Goal: Find specific page/section: Find specific page/section

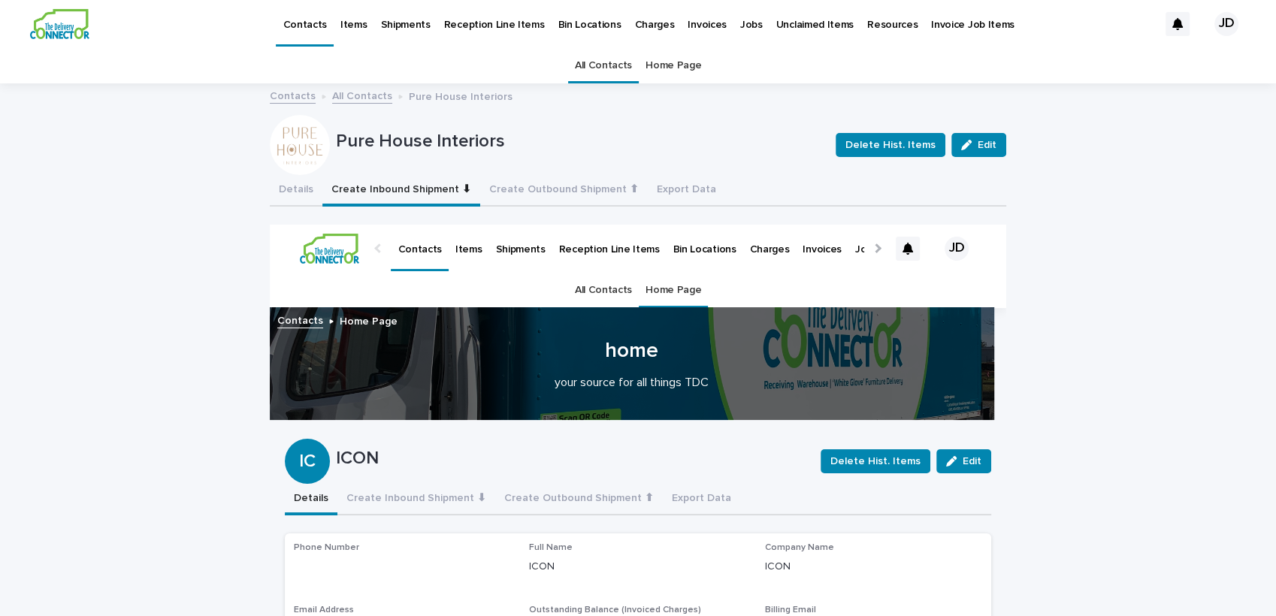
click at [577, 71] on link "All Contacts" at bounding box center [603, 65] width 57 height 35
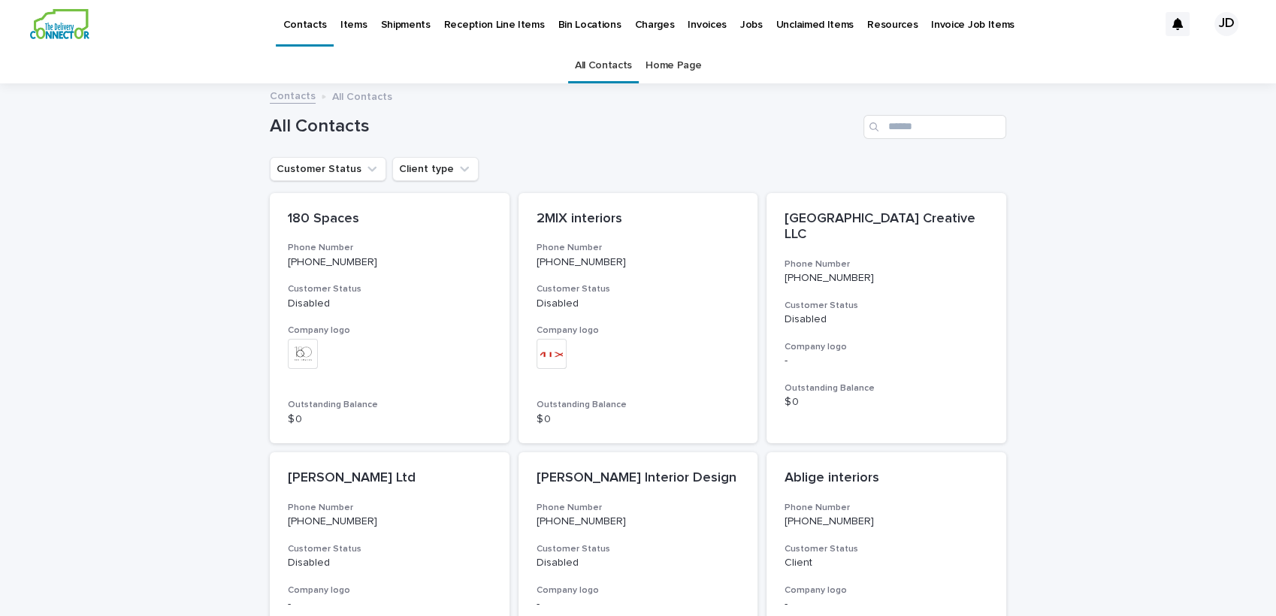
click at [880, 119] on div "Search" at bounding box center [875, 127] width 24 height 24
click at [897, 128] on input "Search" at bounding box center [934, 127] width 143 height 24
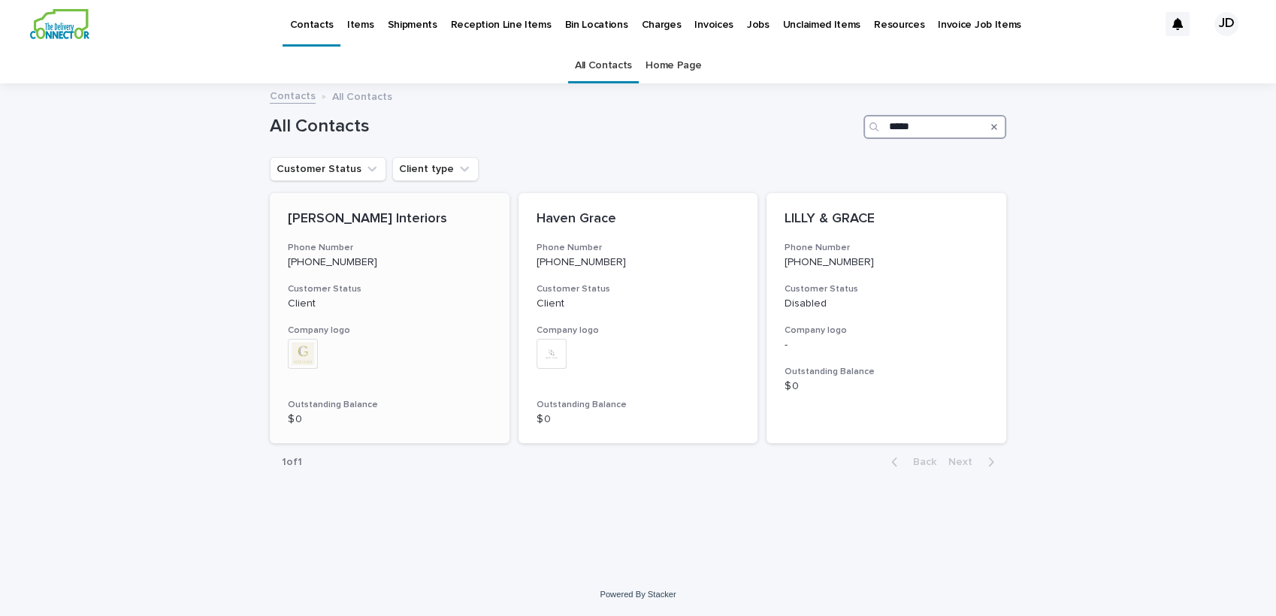
type input "*****"
click at [373, 316] on div "[PERSON_NAME] Interiors Phone Number [PHONE_NUMBER] Customer Status Client Comp…" at bounding box center [390, 318] width 240 height 251
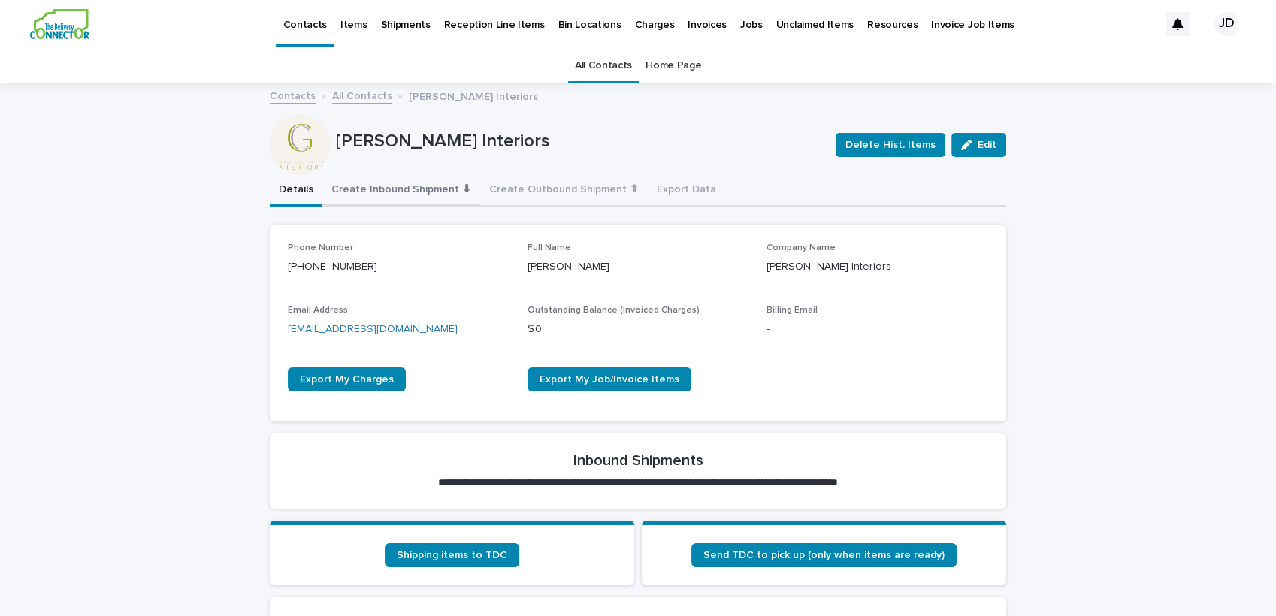
click at [354, 177] on button "Create Inbound Shipment ⬇" at bounding box center [401, 191] width 158 height 32
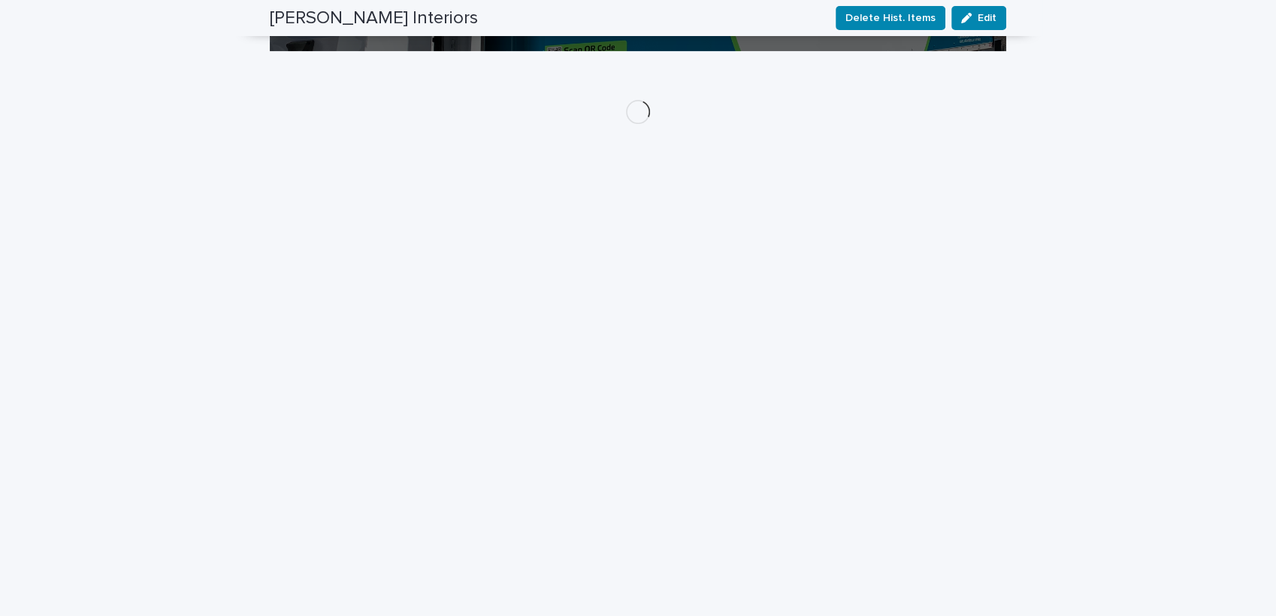
scroll to position [271, 0]
